Goal: Information Seeking & Learning: Learn about a topic

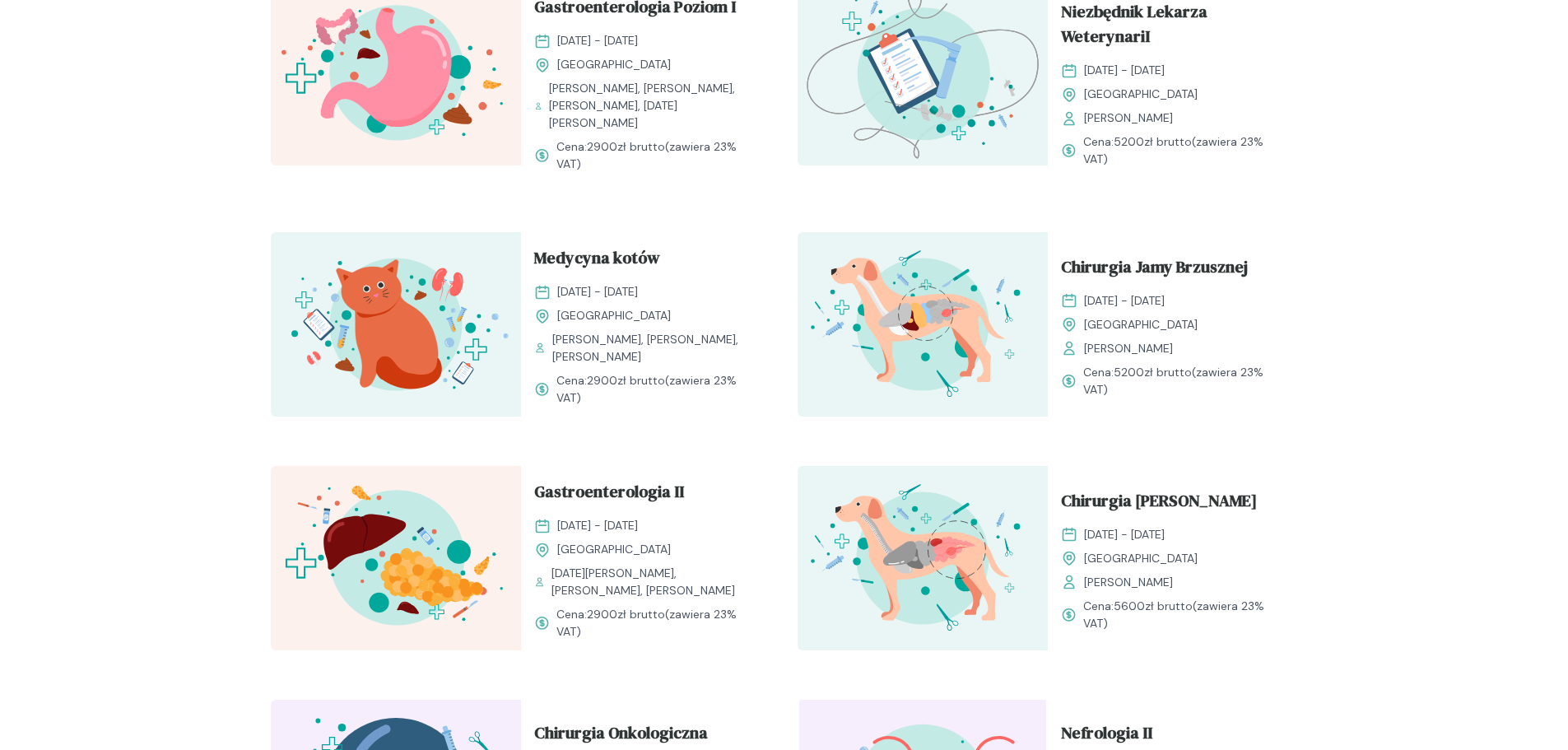
scroll to position [1318, 0]
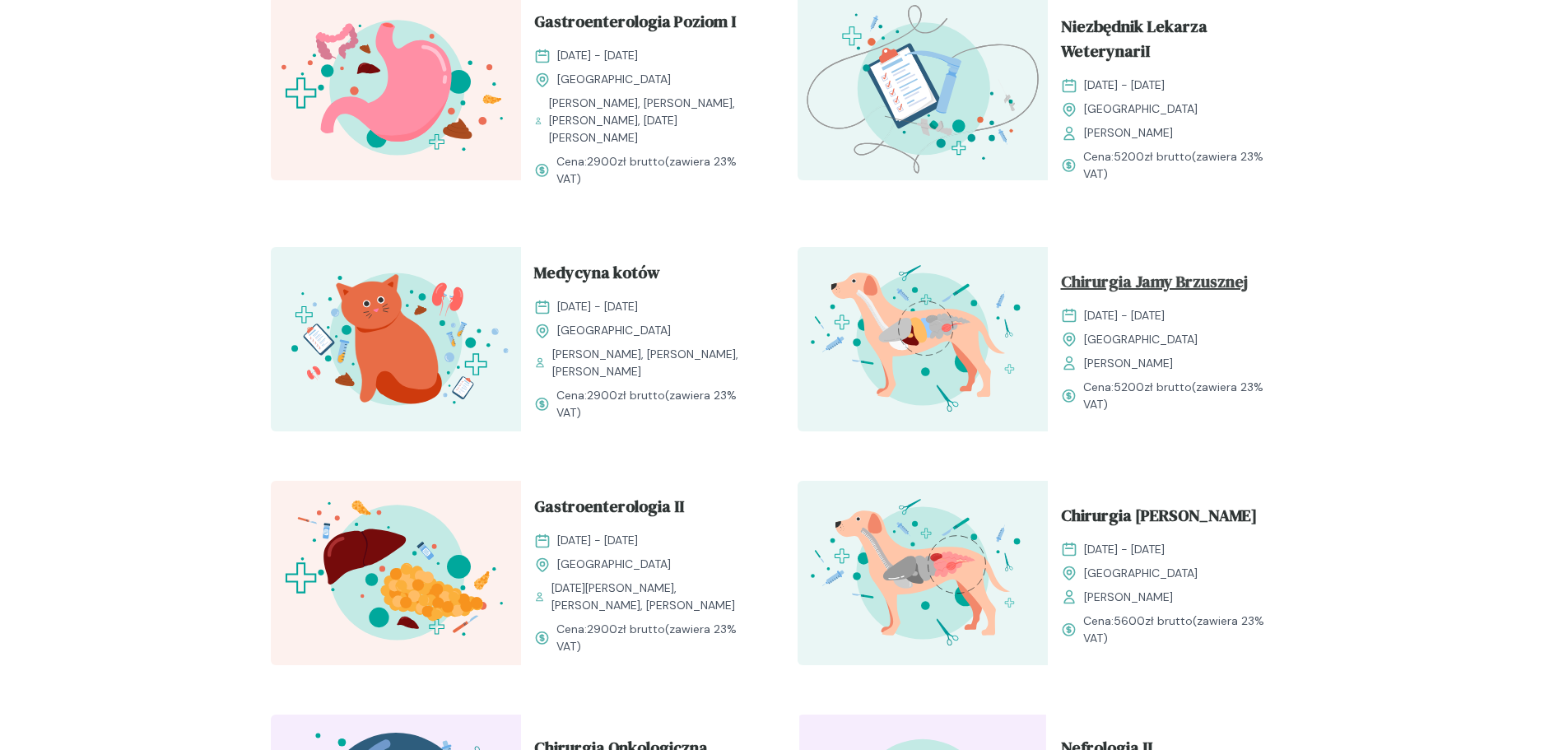
click at [1223, 269] on span "Chirurgia Jamy Brzusznej" at bounding box center [1154, 285] width 186 height 31
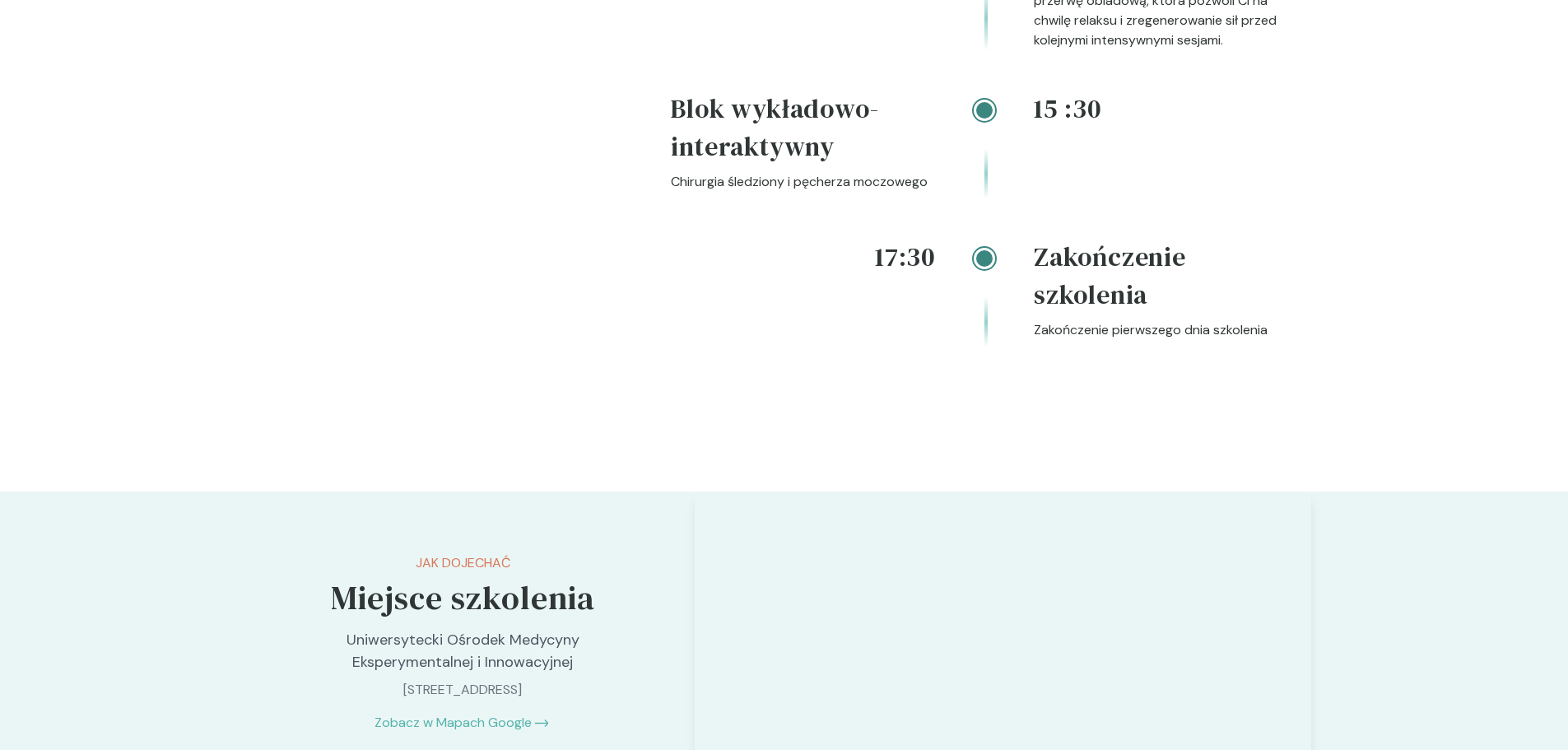
scroll to position [3130, 0]
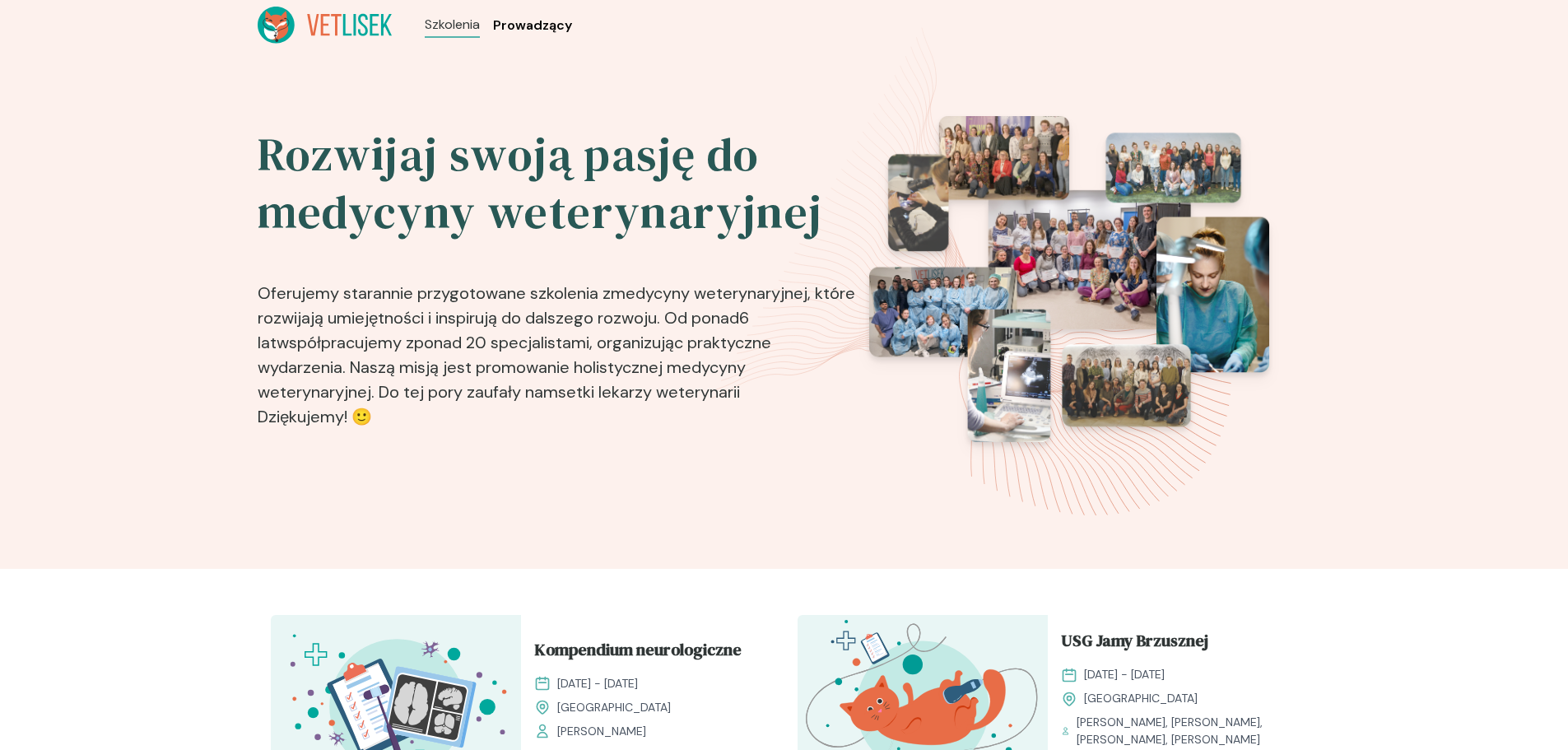
click at [556, 25] on span "Prowadzący" at bounding box center [533, 26] width 79 height 20
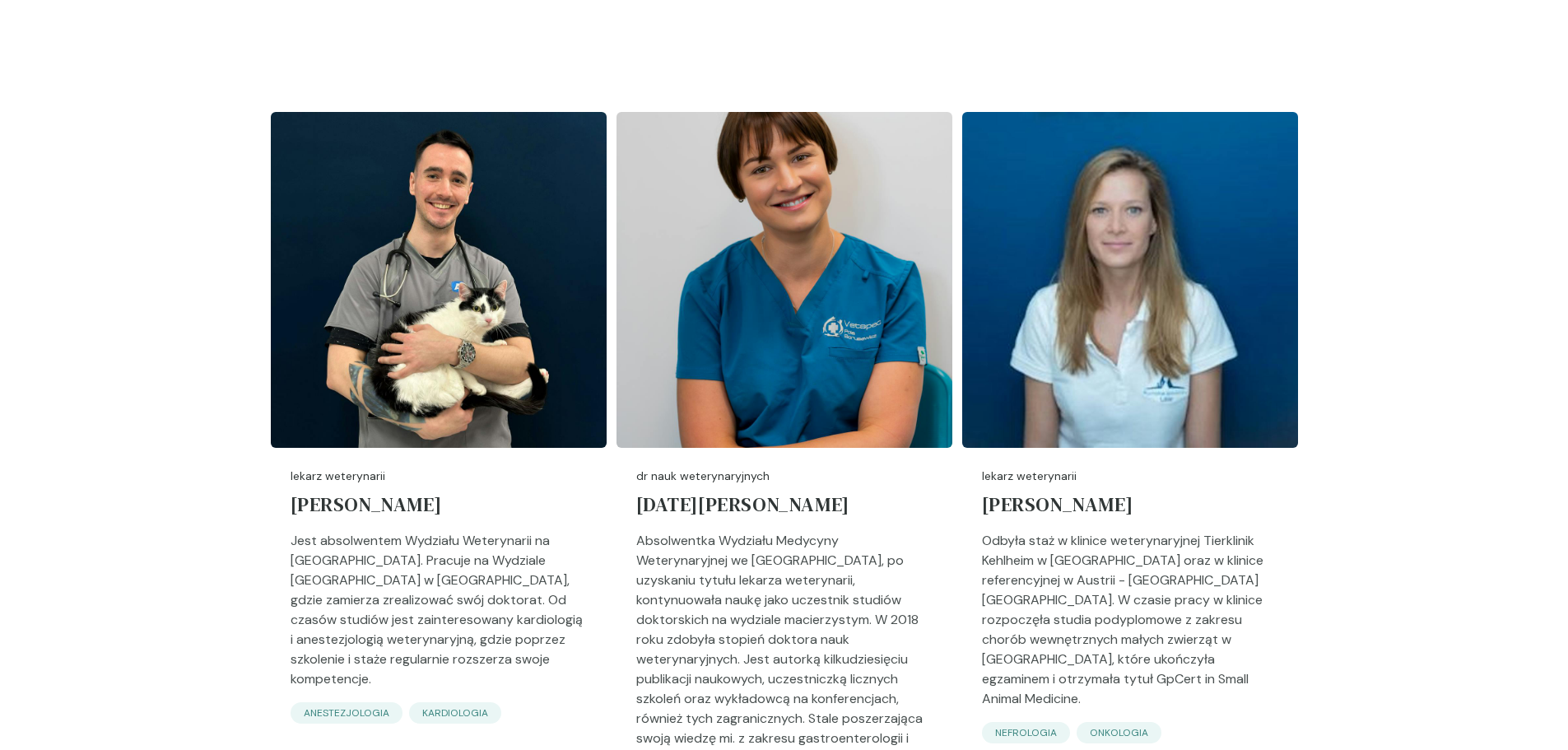
scroll to position [576, 0]
